Goal: Information Seeking & Learning: Learn about a topic

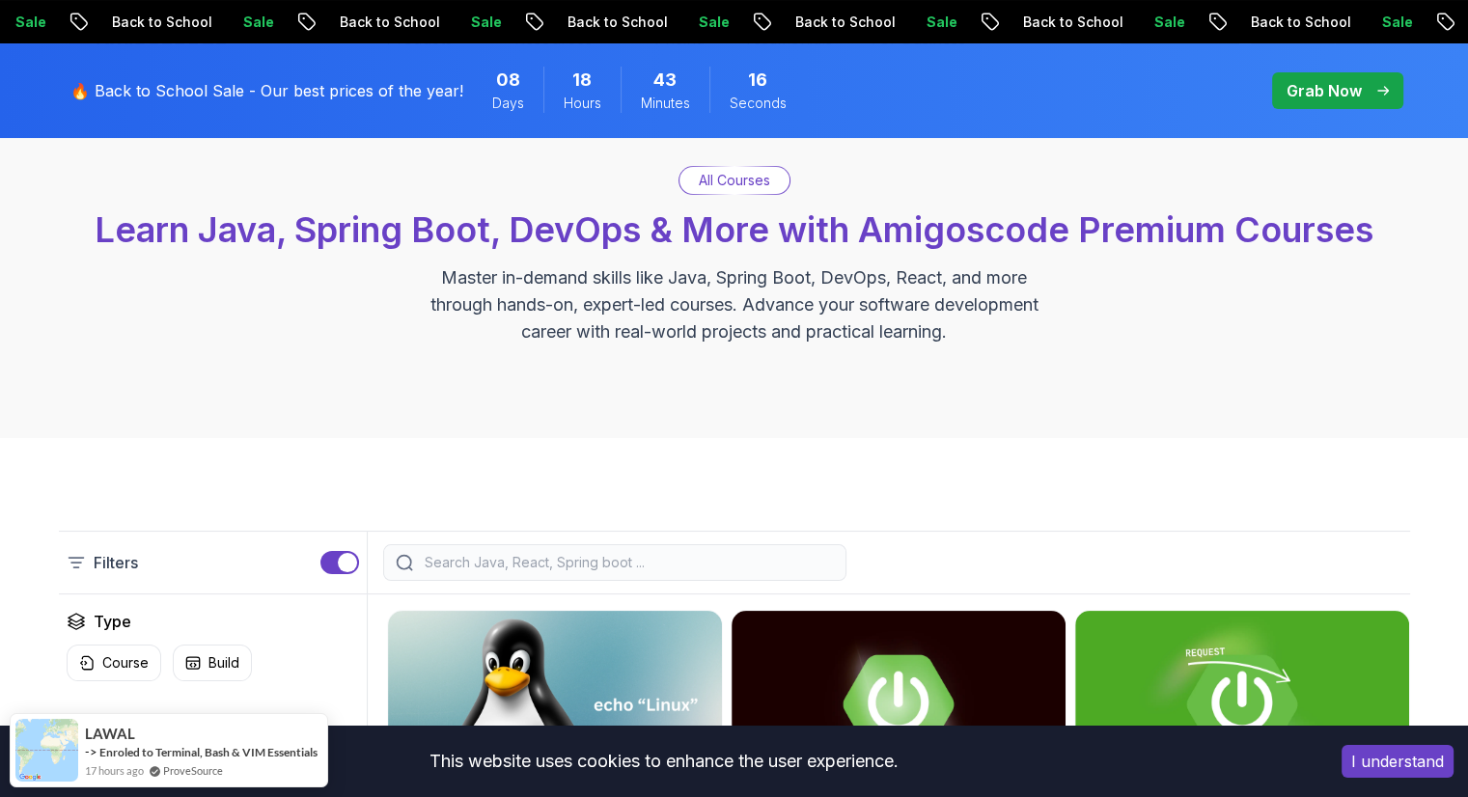
scroll to position [143, 0]
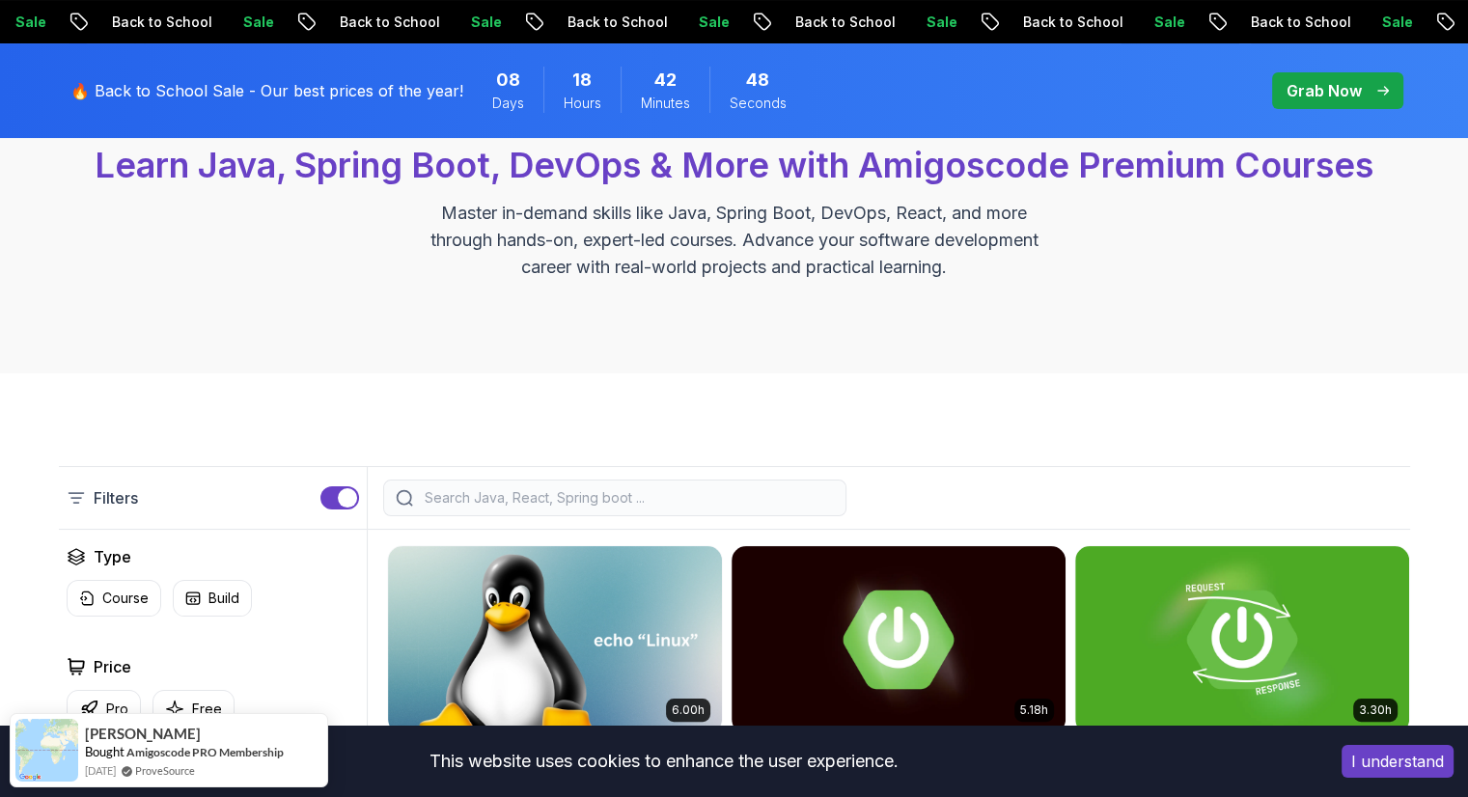
scroll to position [191, 0]
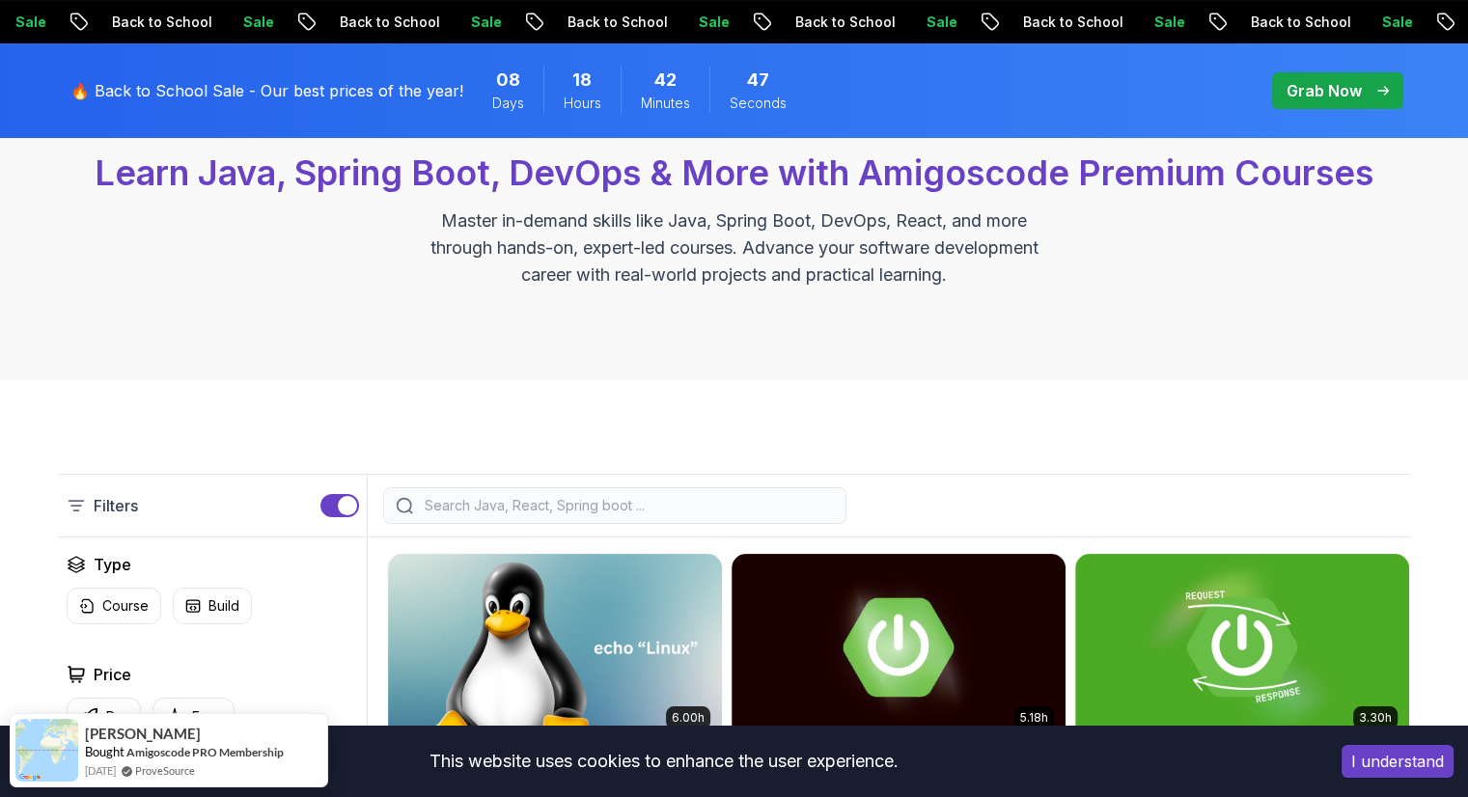
click at [1366, 763] on button "I understand" at bounding box center [1397, 761] width 112 height 33
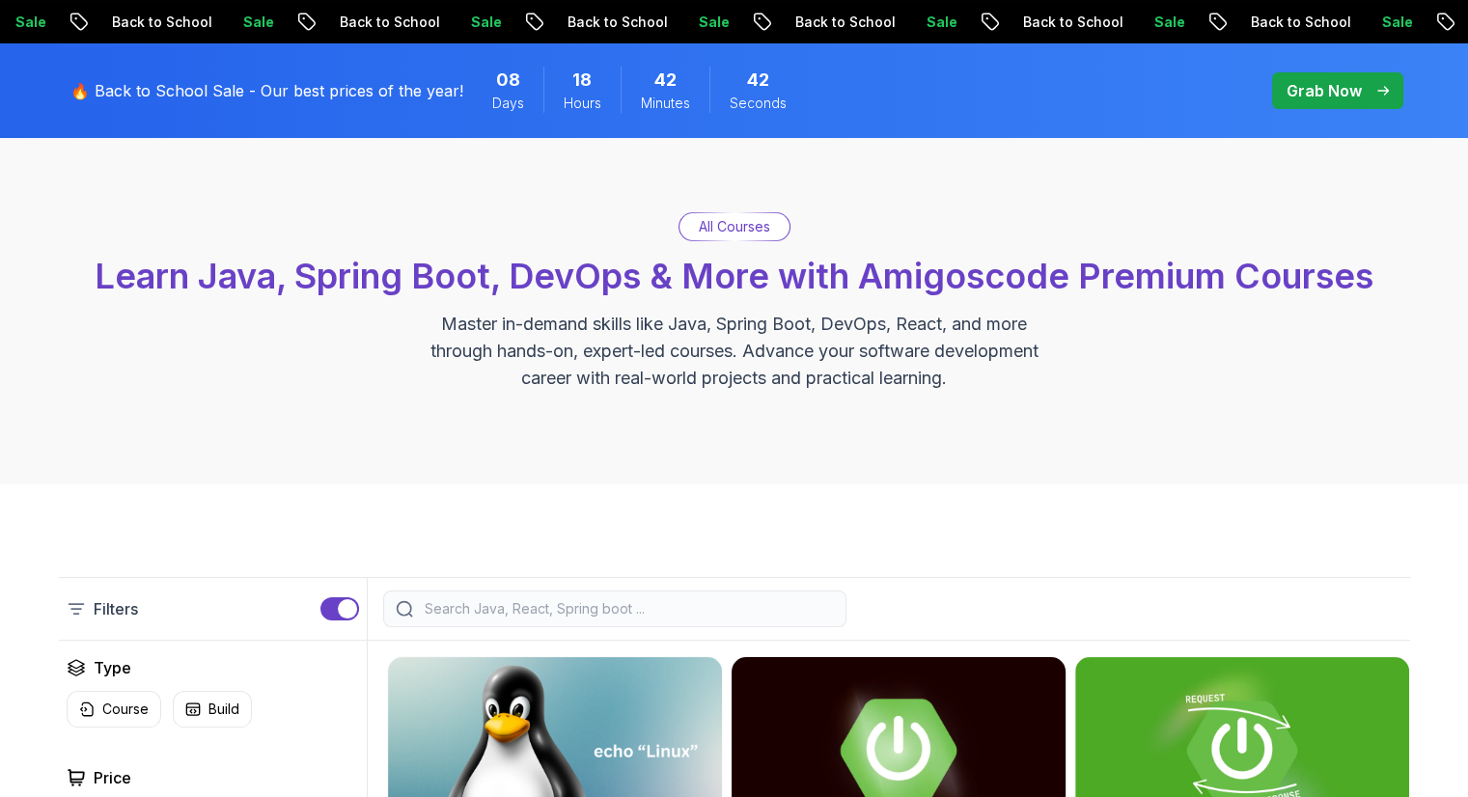
scroll to position [0, 0]
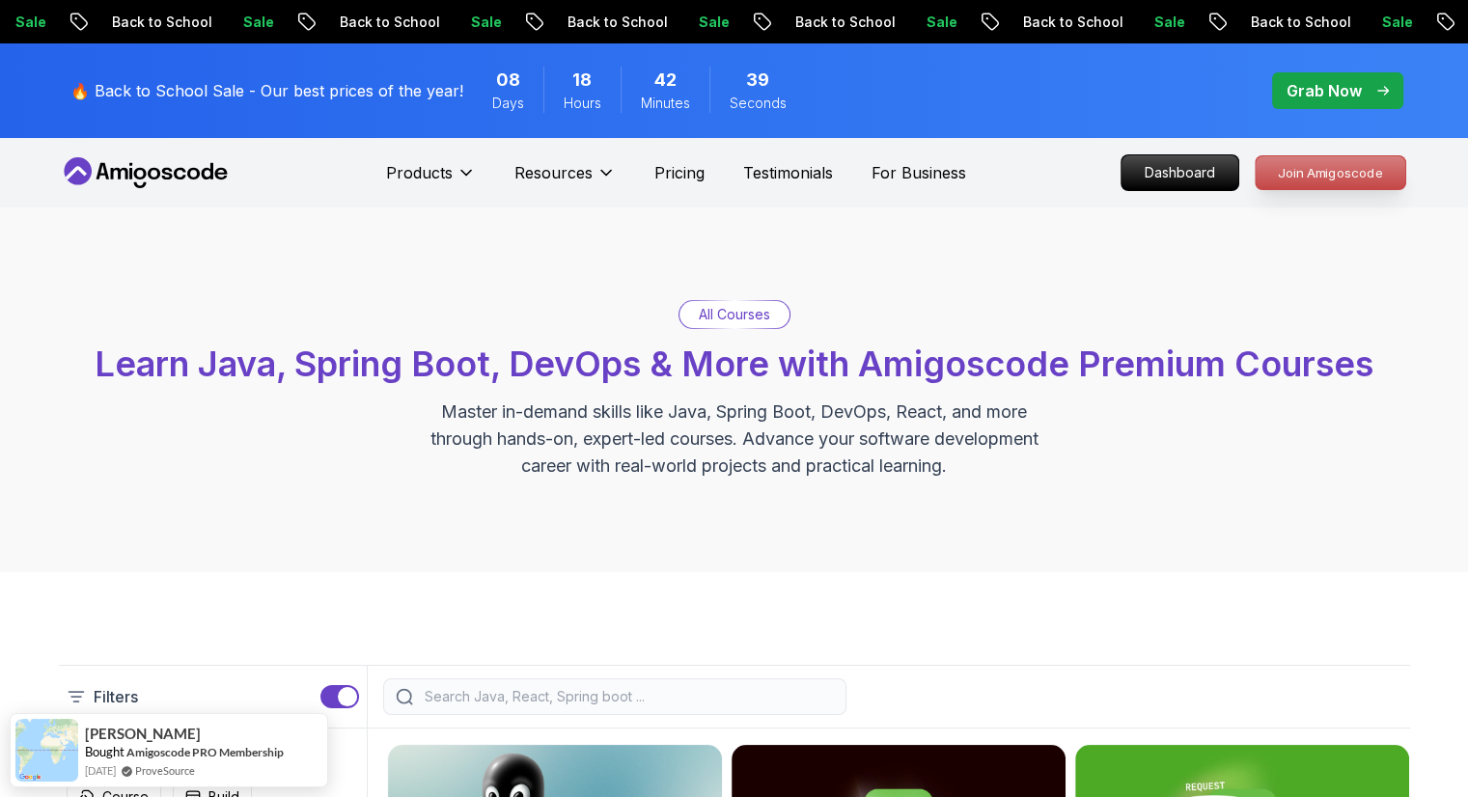
click at [1292, 171] on p "Join Amigoscode" at bounding box center [1330, 172] width 150 height 33
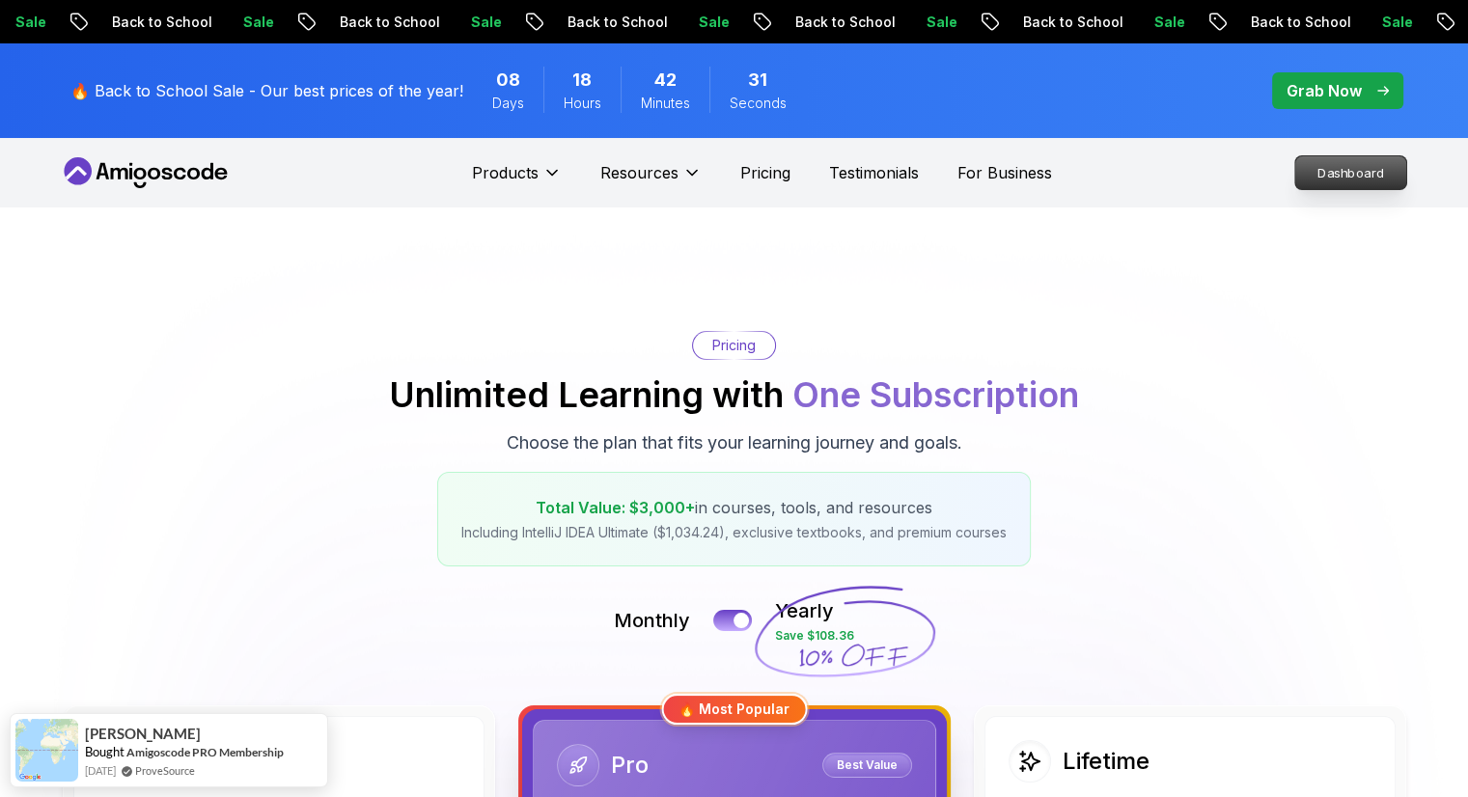
click at [1319, 174] on p "Dashboard" at bounding box center [1350, 172] width 111 height 33
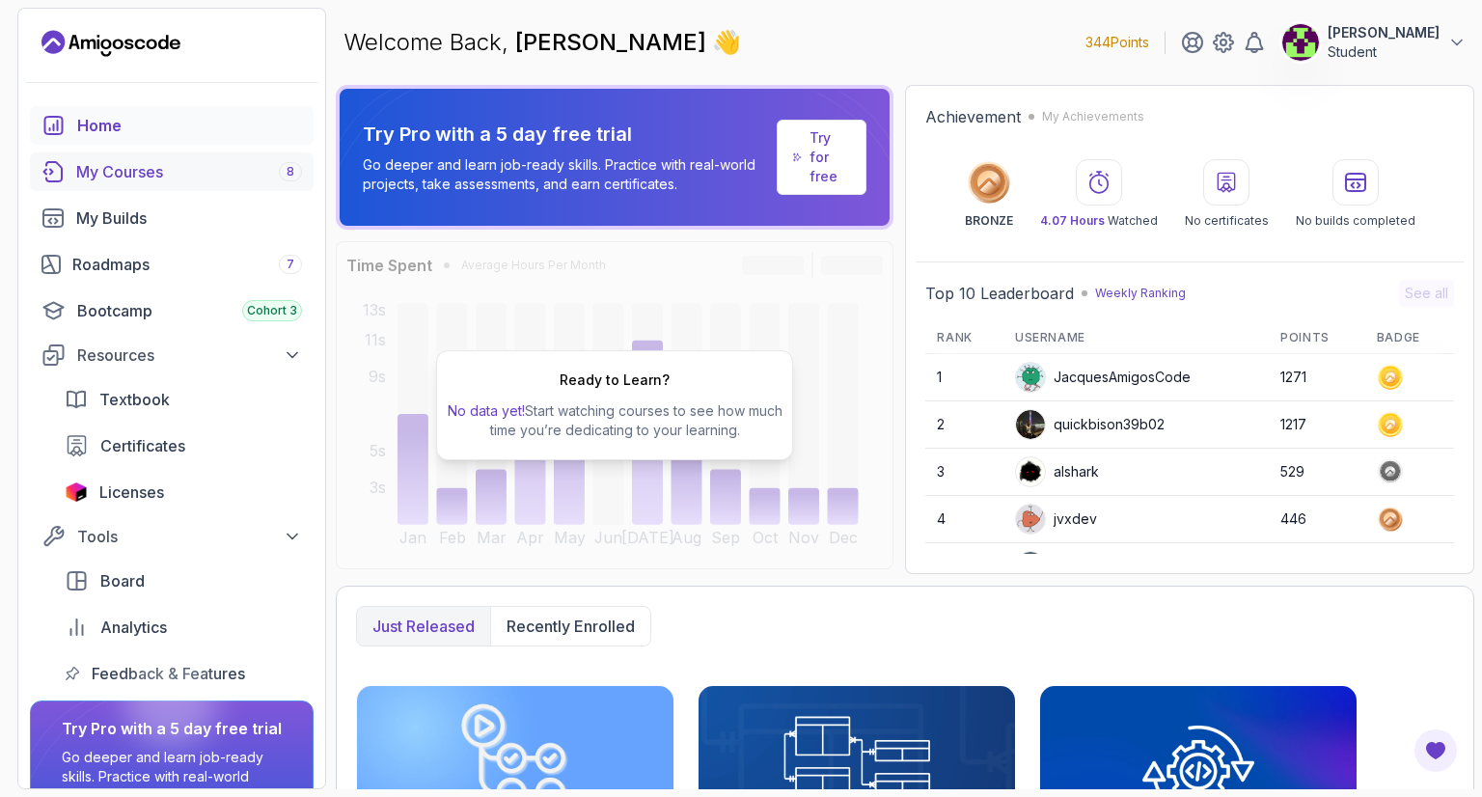
click at [111, 175] on div "My Courses 8" at bounding box center [189, 171] width 226 height 23
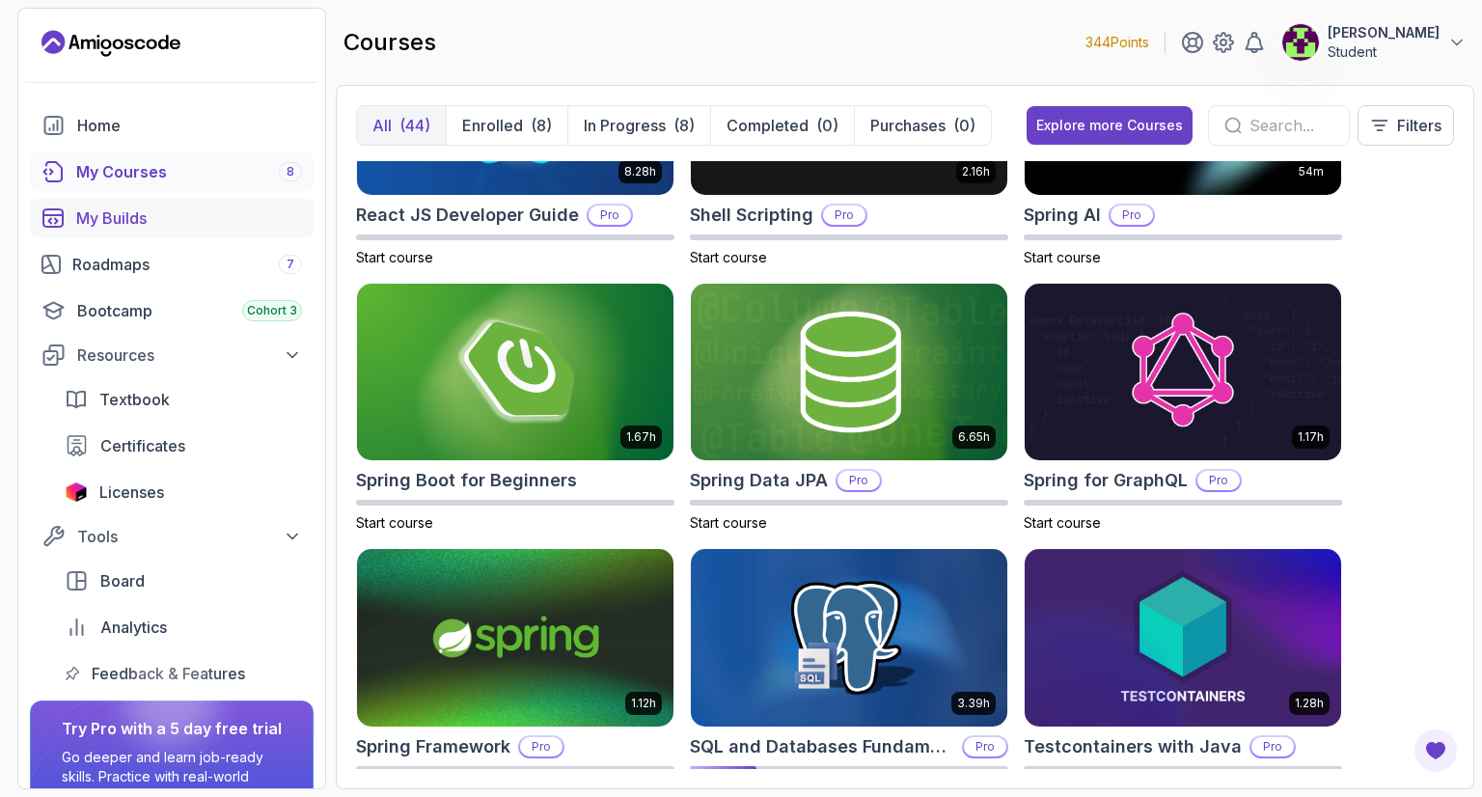
click at [145, 213] on div "My Builds" at bounding box center [189, 217] width 226 height 23
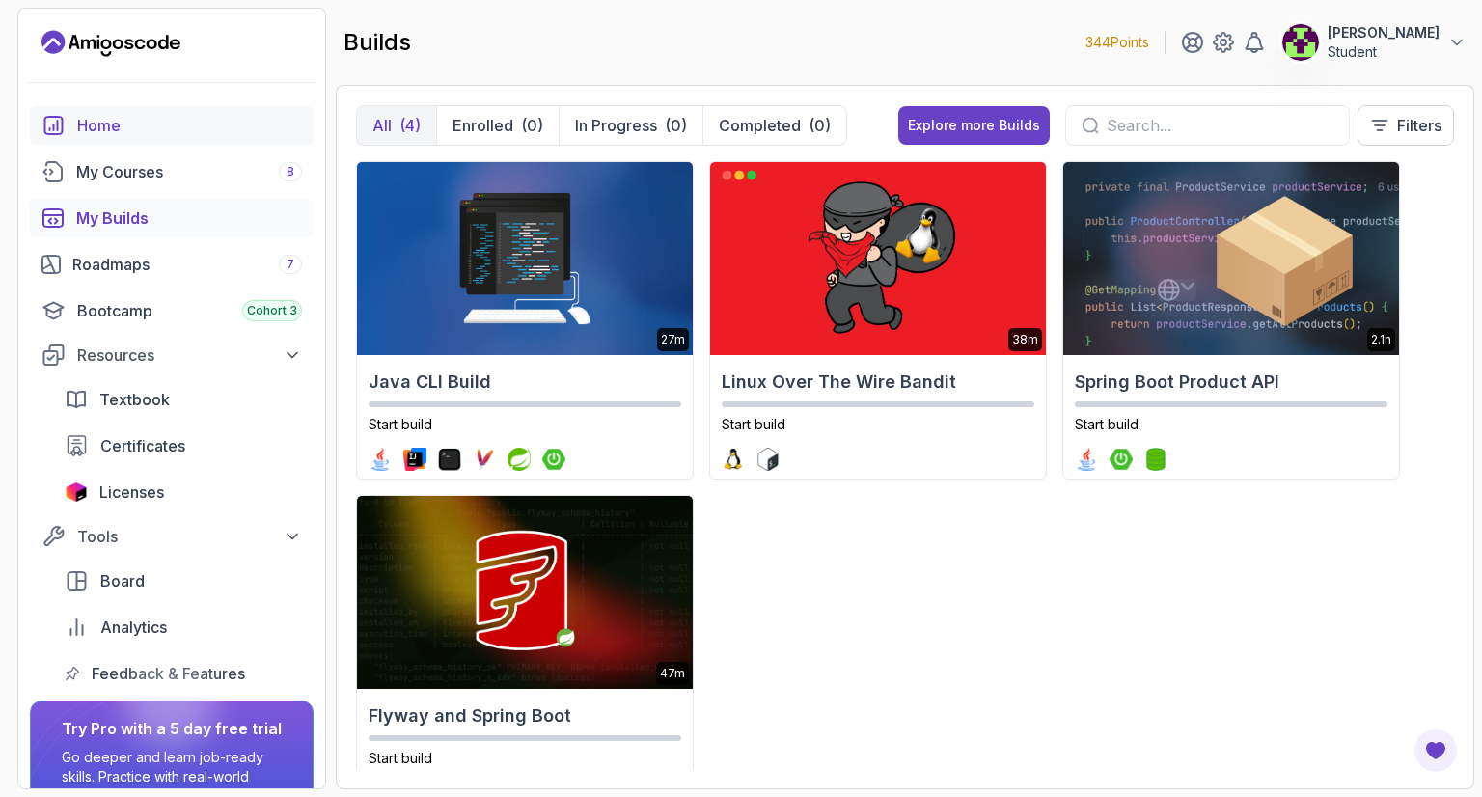
click at [136, 125] on div "Home" at bounding box center [189, 125] width 225 height 23
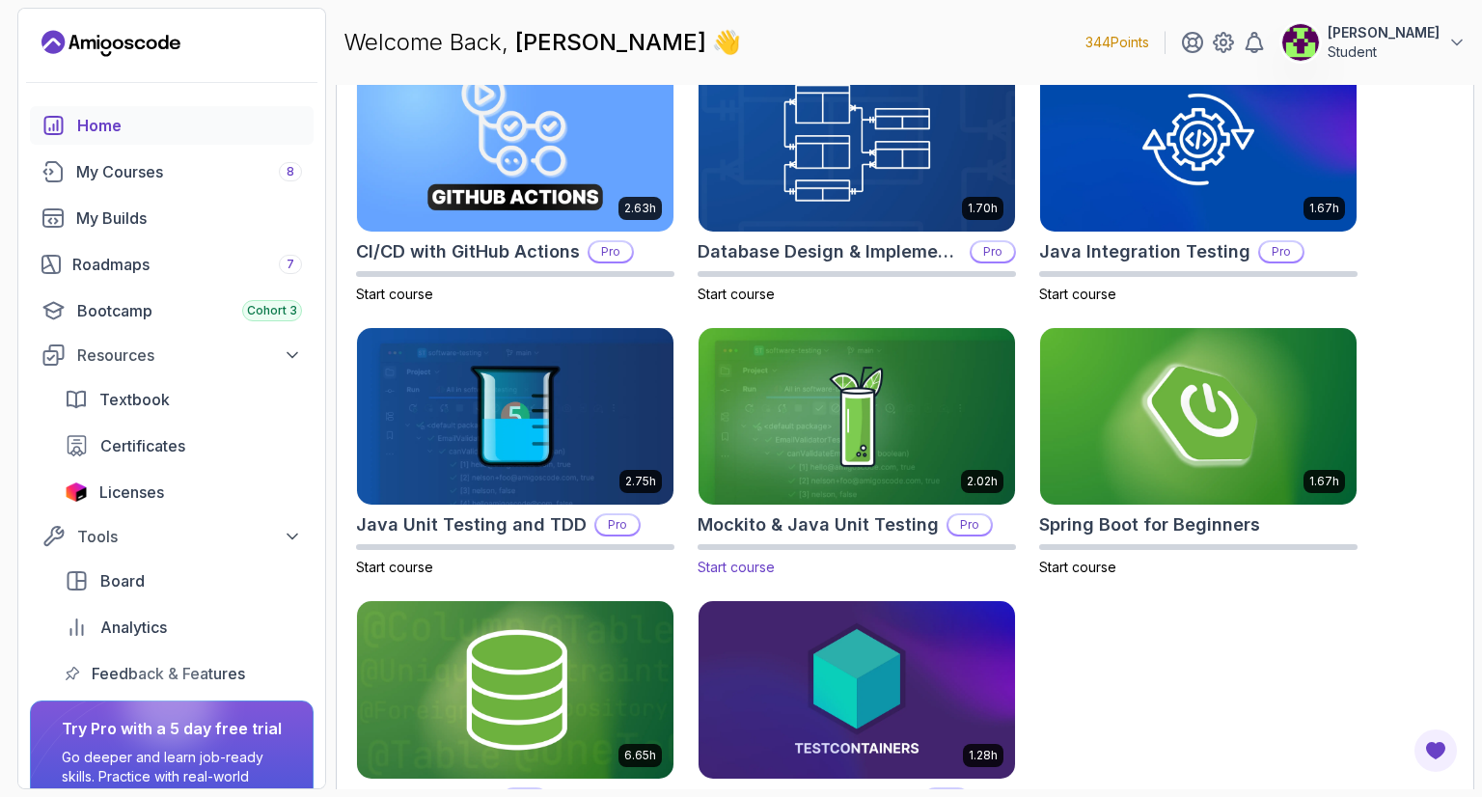
scroll to position [713, 0]
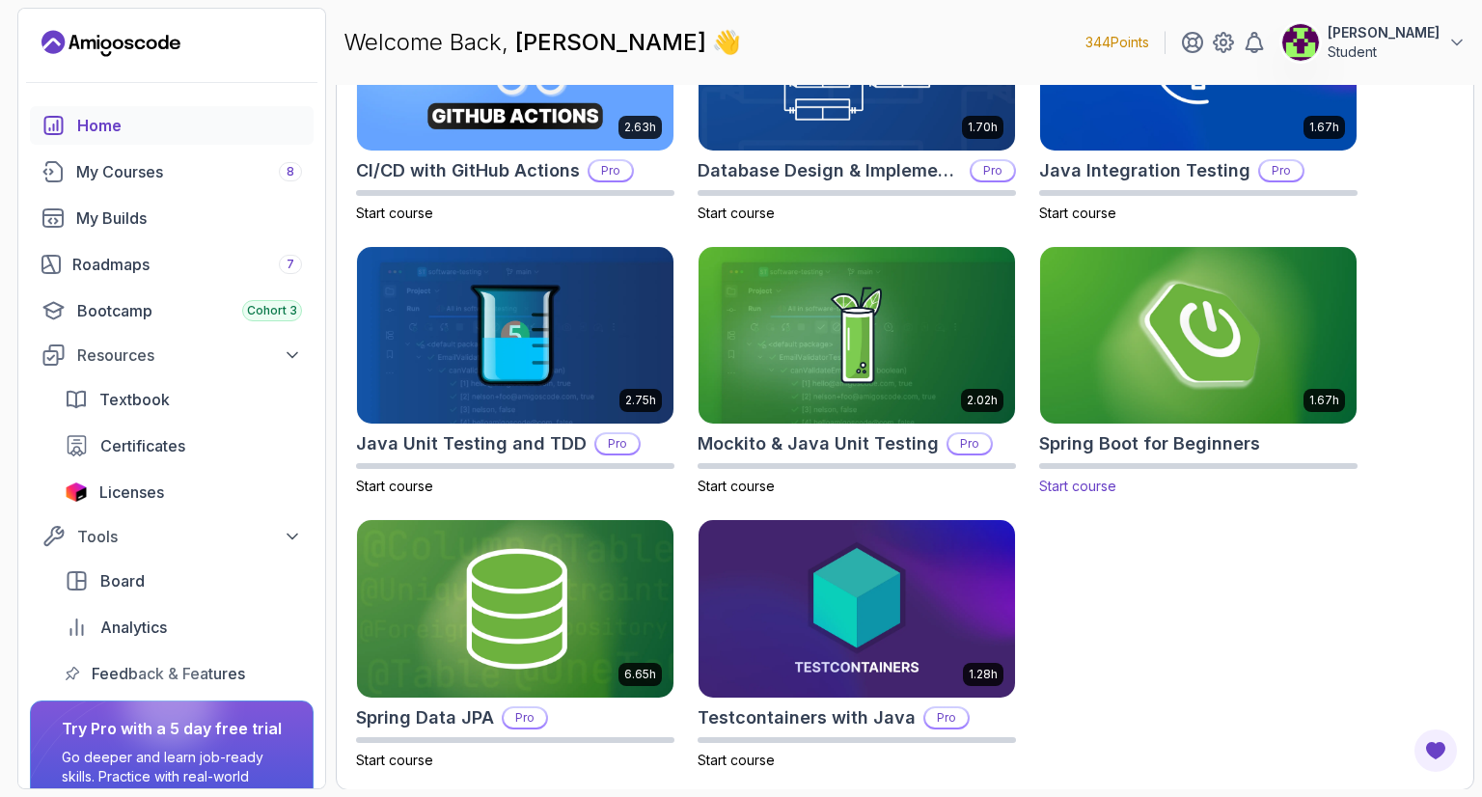
click at [1177, 326] on img at bounding box center [1198, 335] width 332 height 186
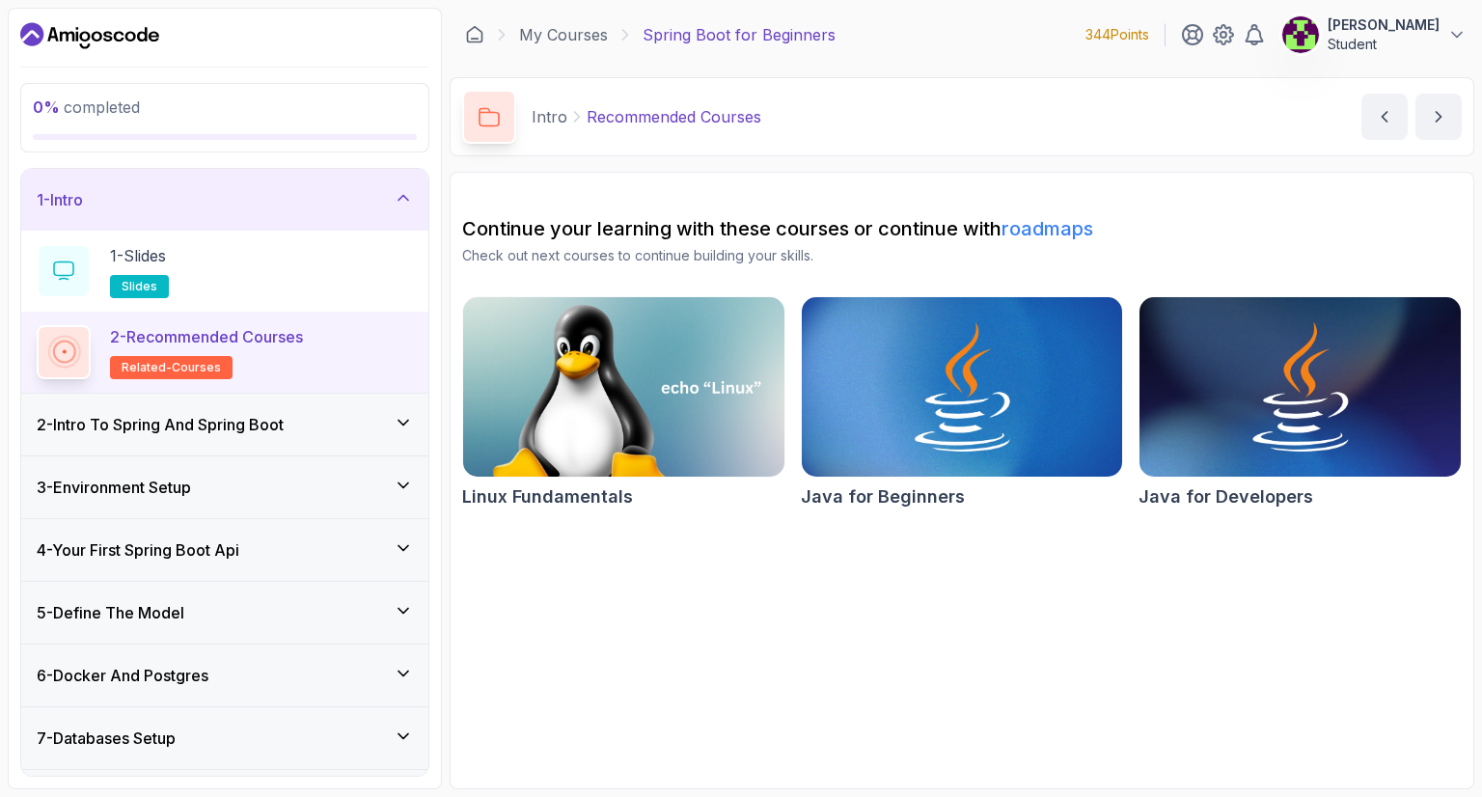
click at [190, 360] on span "related-courses" at bounding box center [171, 367] width 99 height 15
click at [1029, 228] on link "roadmaps" at bounding box center [1048, 228] width 92 height 23
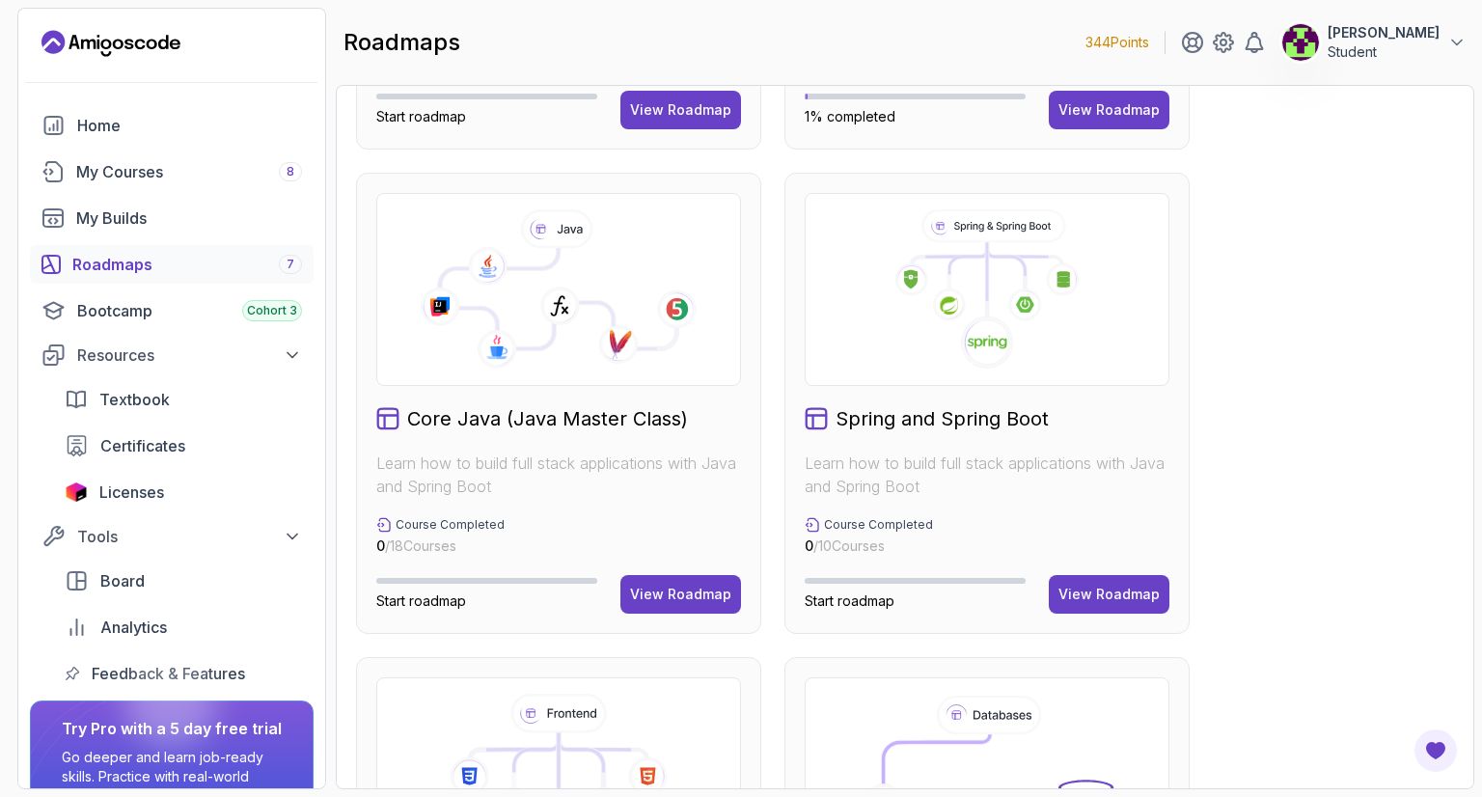
scroll to position [428, 0]
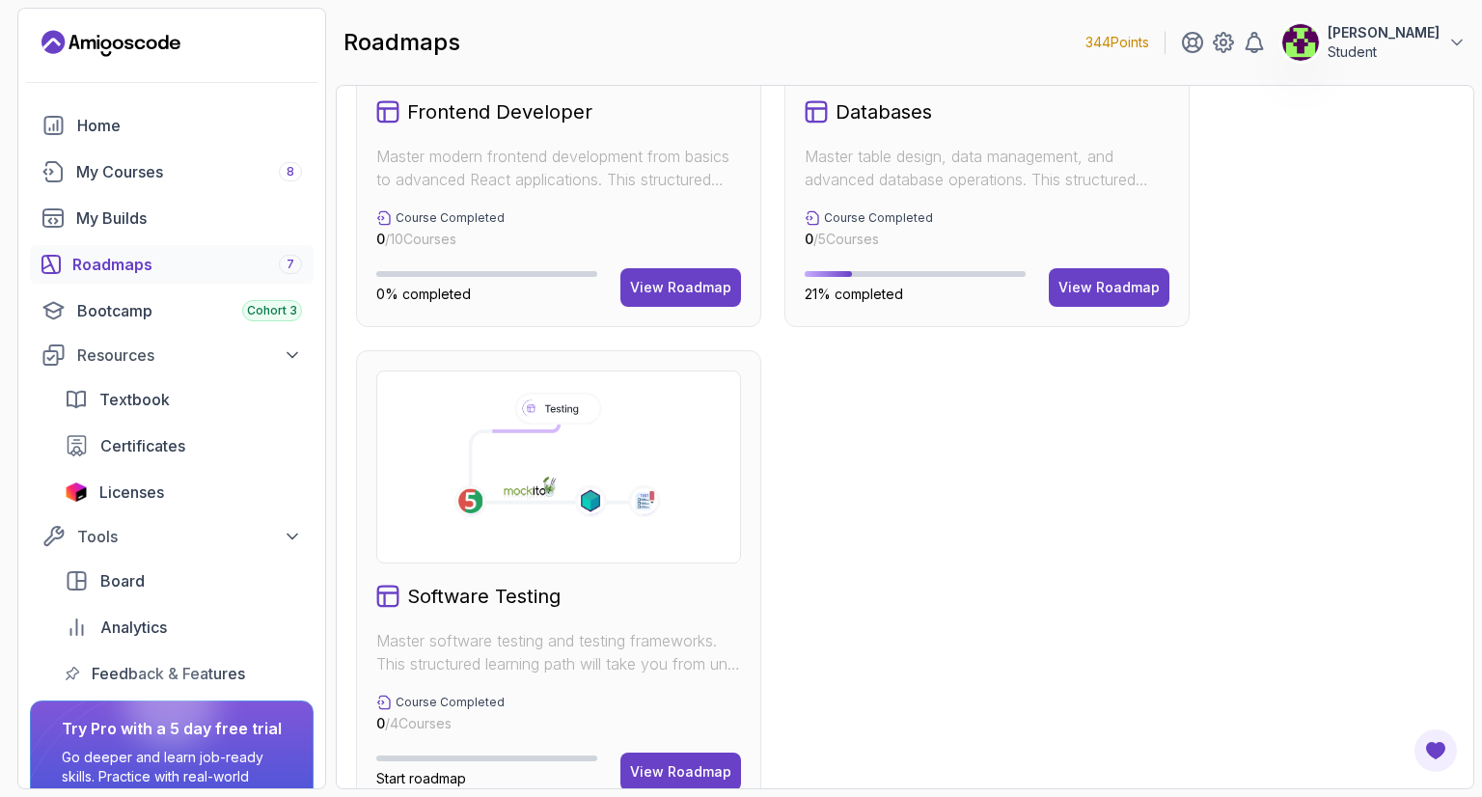
scroll to position [1249, 0]
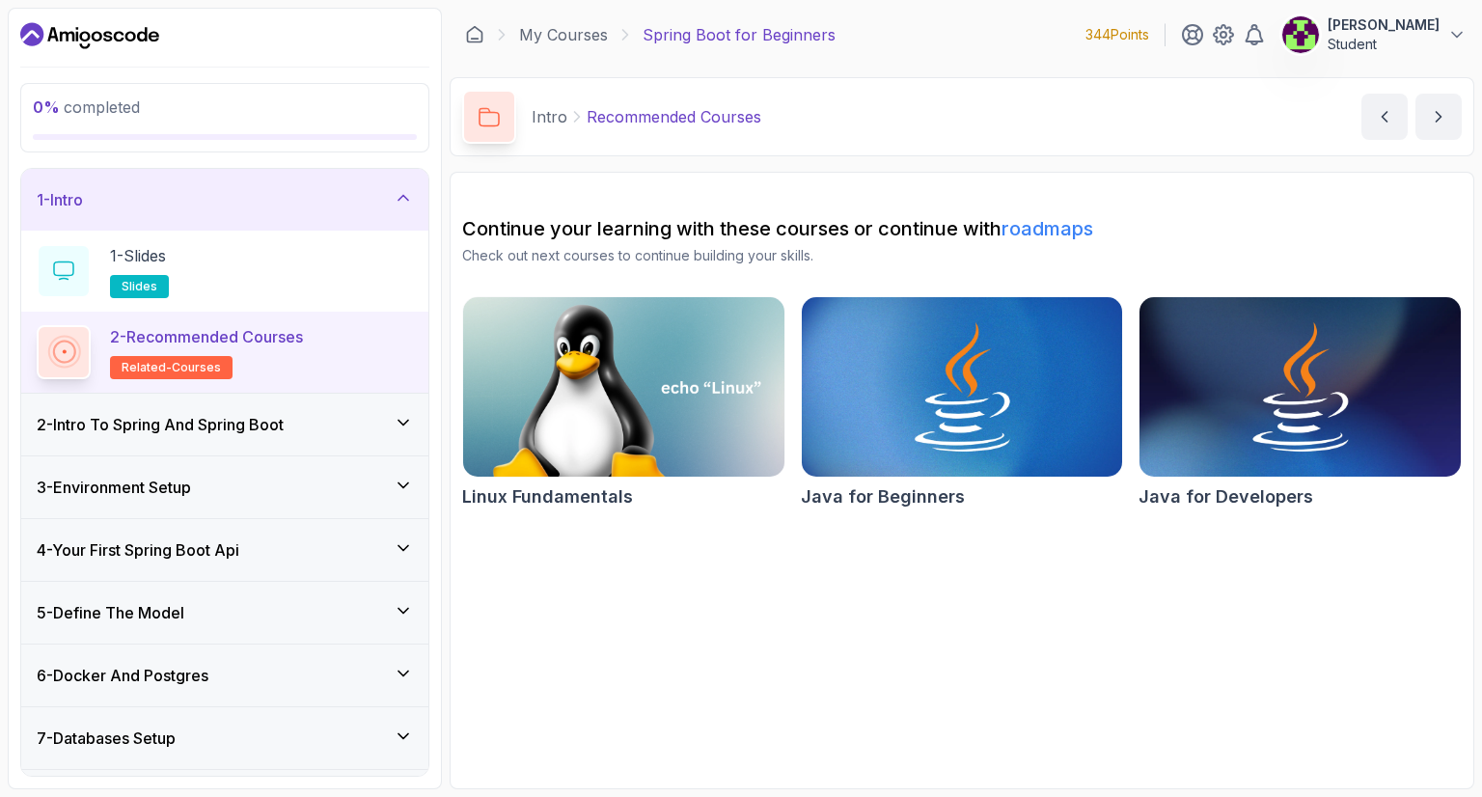
click at [170, 428] on h3 "2 - Intro To Spring And Spring Boot" at bounding box center [160, 424] width 247 height 23
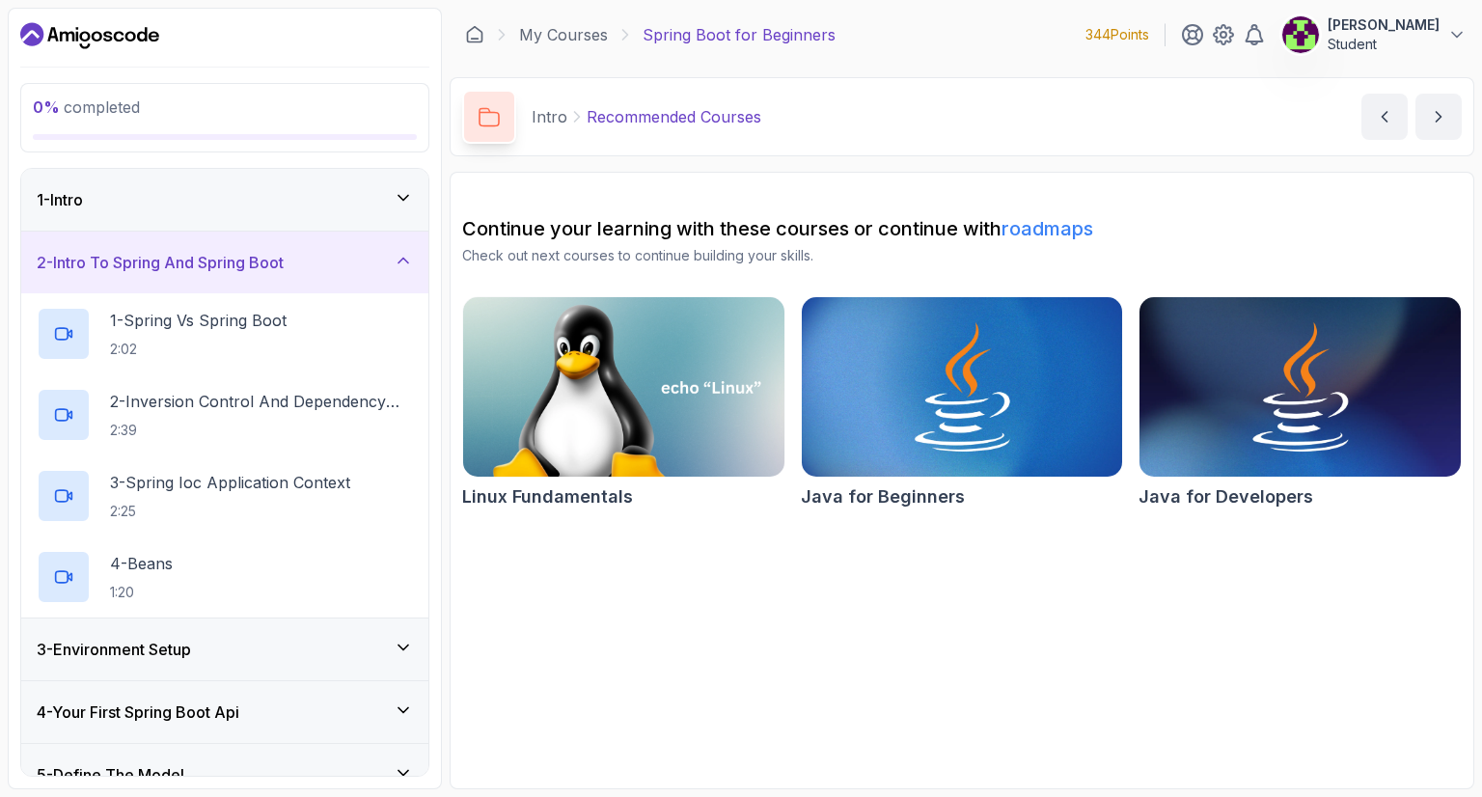
click at [219, 201] on div "1 - Intro" at bounding box center [225, 199] width 376 height 23
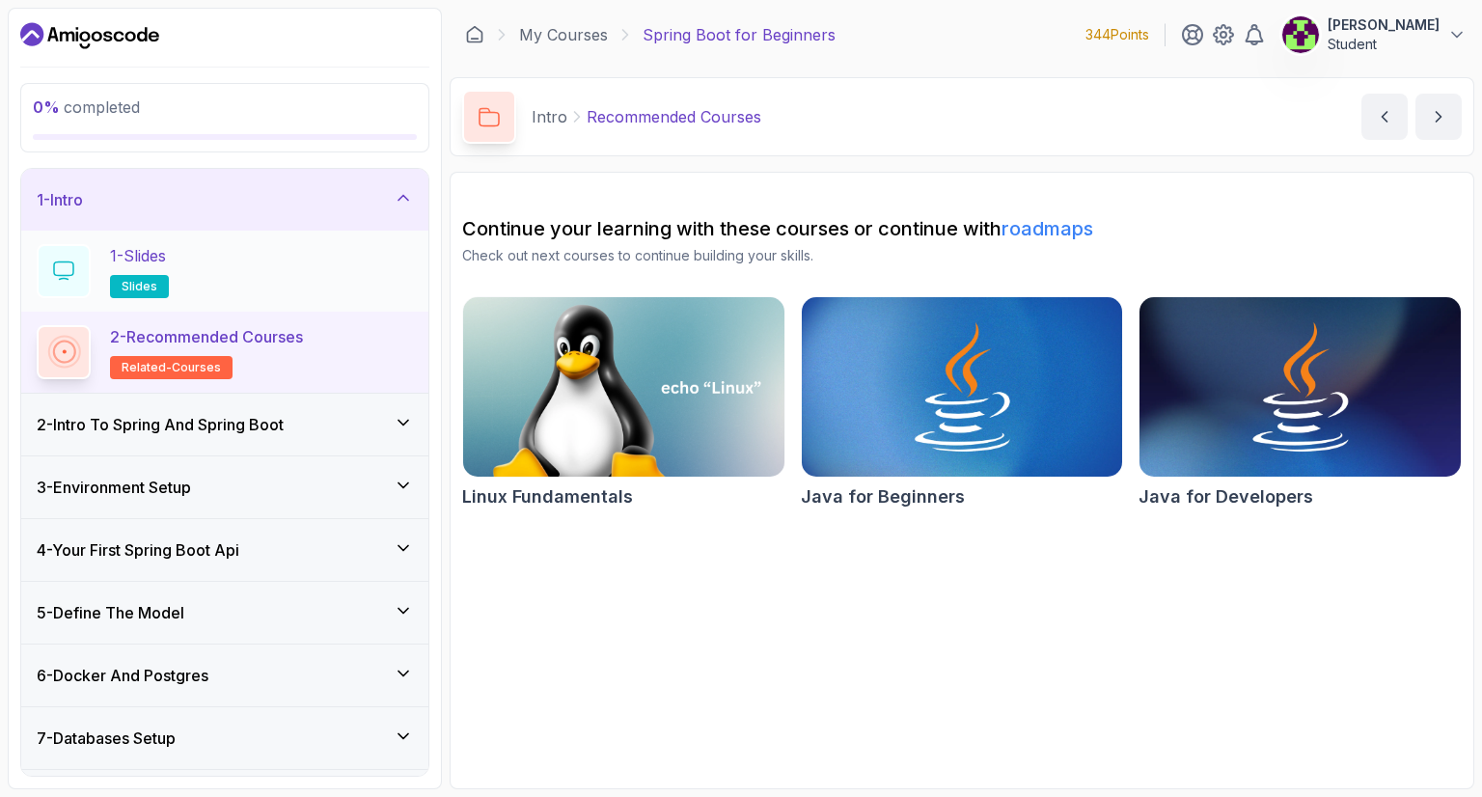
click at [185, 263] on div "1 - Slides slides" at bounding box center [225, 271] width 376 height 54
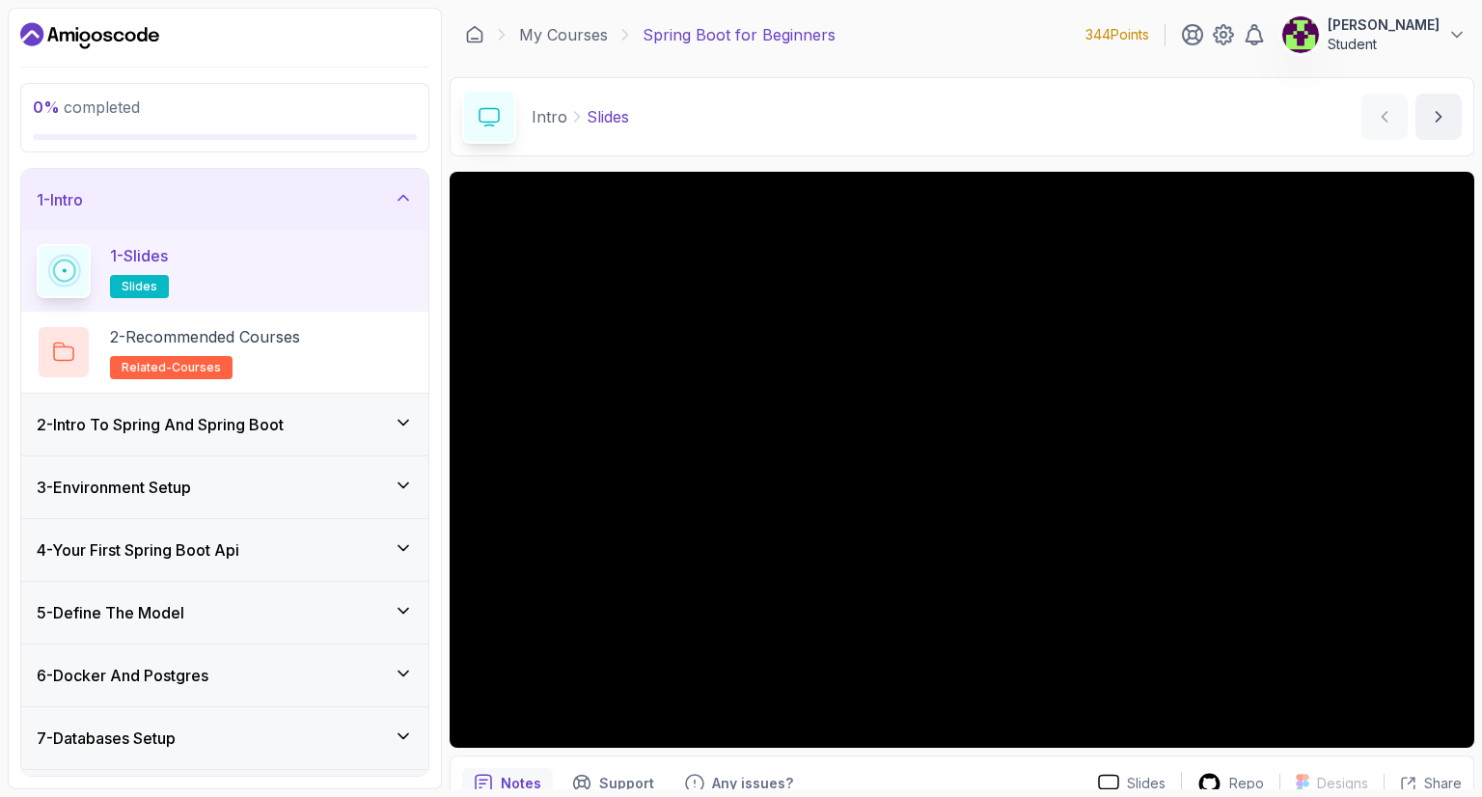
scroll to position [93, 0]
